Goal: Book appointment/travel/reservation

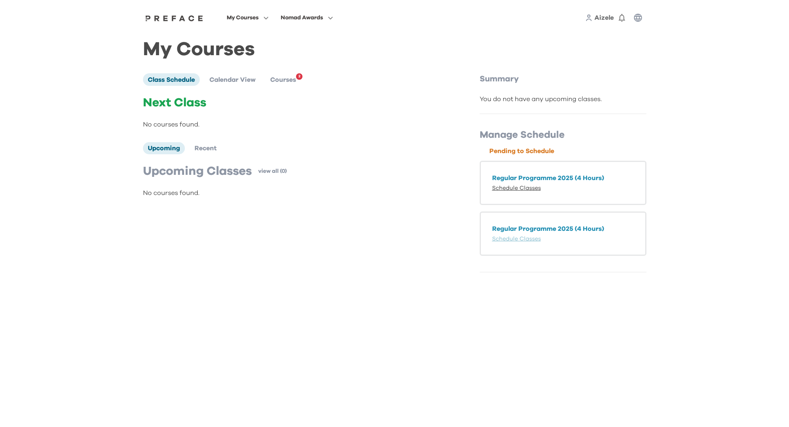
click at [532, 187] on link "Schedule Classes" at bounding box center [516, 188] width 49 height 6
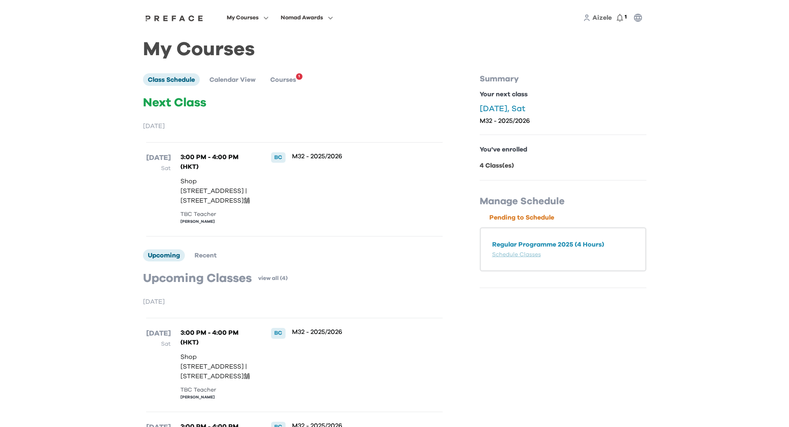
click at [537, 249] on div "Regular Programme 2025 (4 Hours) Schedule Classes" at bounding box center [563, 249] width 167 height 44
click at [523, 254] on link "Schedule Classes" at bounding box center [516, 255] width 49 height 6
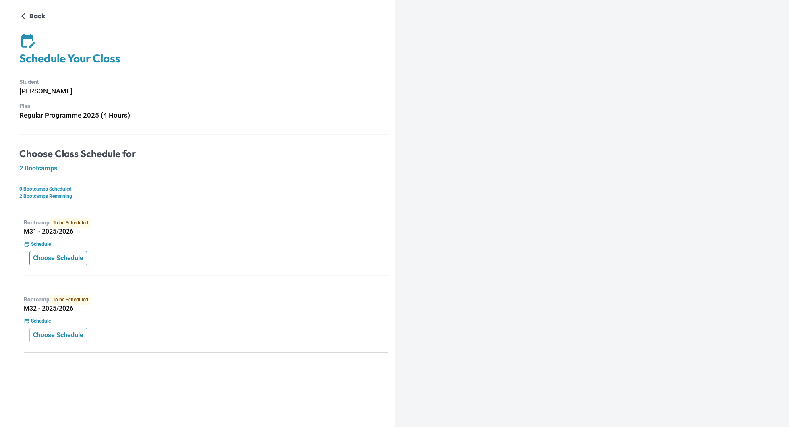
click at [69, 257] on p "Choose Schedule" at bounding box center [58, 258] width 50 height 10
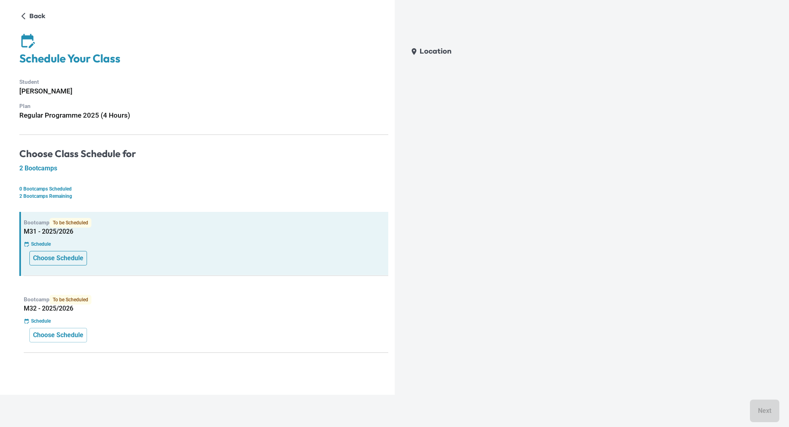
click at [60, 262] on p "Choose Schedule" at bounding box center [58, 258] width 50 height 10
click at [80, 335] on p "Choose Schedule" at bounding box center [58, 335] width 50 height 10
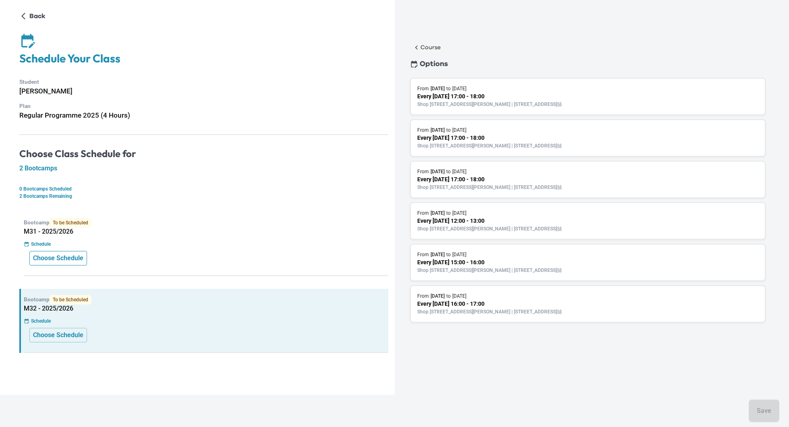
click at [77, 257] on p "Choose Schedule" at bounding box center [58, 258] width 50 height 10
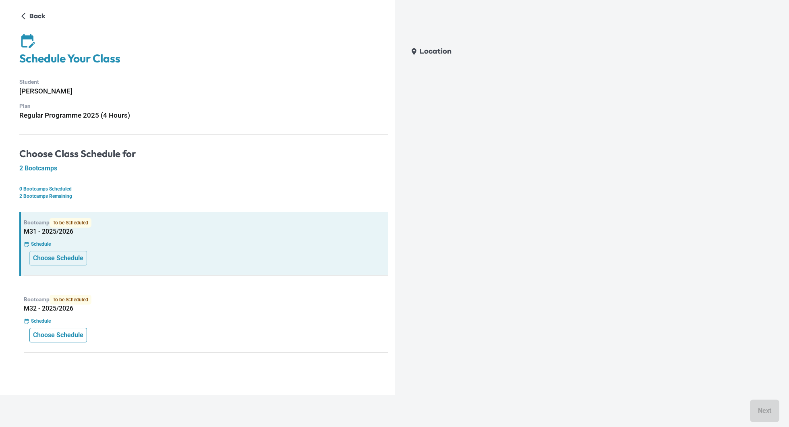
click at [83, 330] on button "Choose Schedule" at bounding box center [58, 335] width 58 height 14
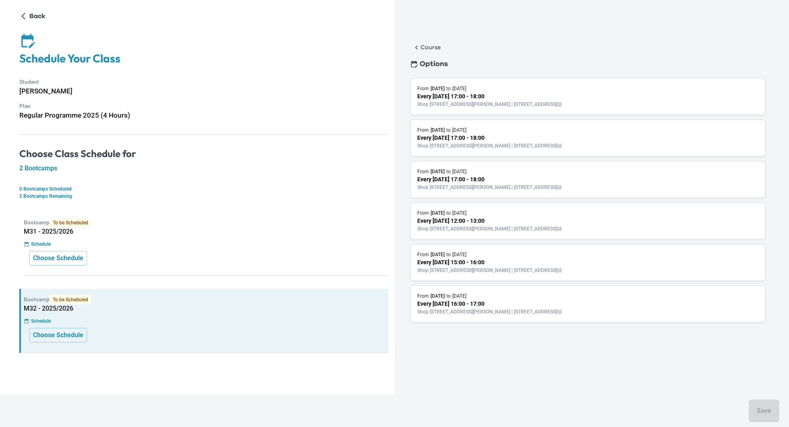
click at [503, 258] on p "Every [DATE] 15:00 - 16:00" at bounding box center [587, 262] width 341 height 8
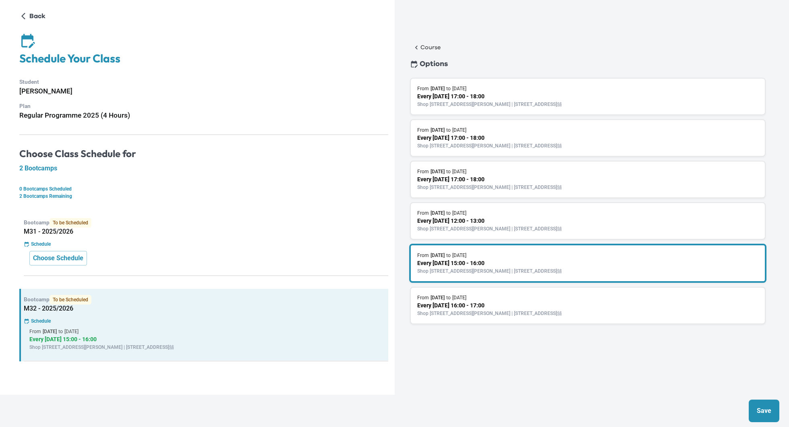
click at [759, 408] on p "Save" at bounding box center [764, 411] width 14 height 10
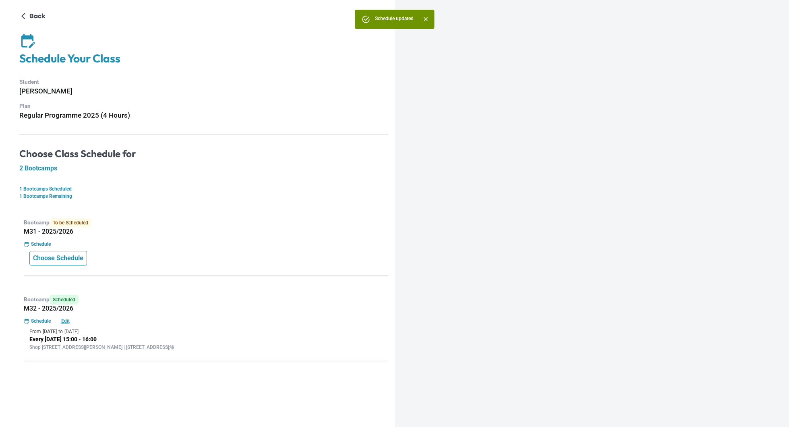
click at [53, 258] on p "Choose Schedule" at bounding box center [58, 258] width 50 height 10
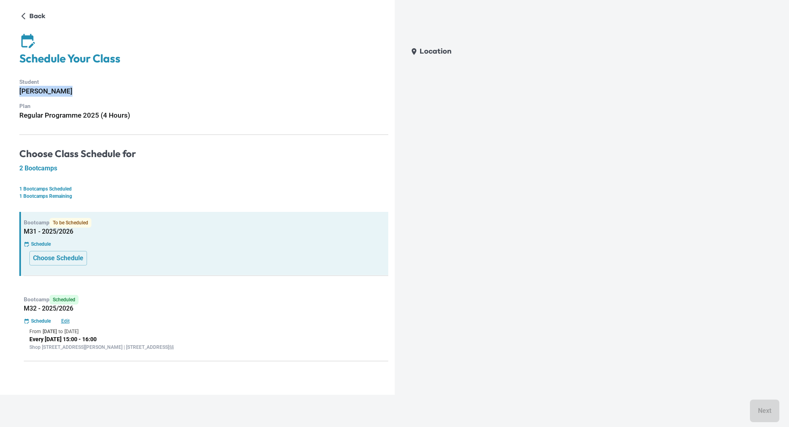
drag, startPoint x: 59, startPoint y: 91, endPoint x: 20, endPoint y: 93, distance: 39.1
click at [20, 93] on h6 "[PERSON_NAME]" at bounding box center [203, 91] width 369 height 11
copy h6 "[PERSON_NAME]"
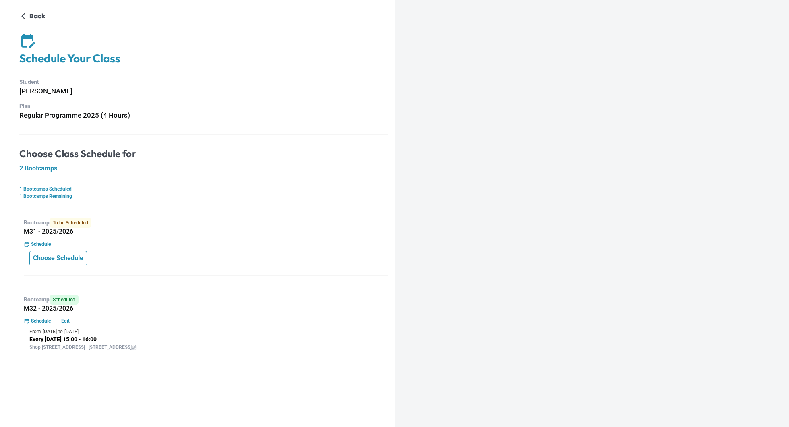
click at [70, 255] on p "Choose Schedule" at bounding box center [58, 258] width 50 height 10
